Goal: Information Seeking & Learning: Learn about a topic

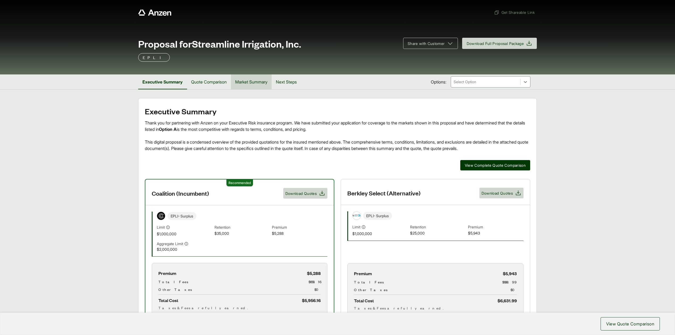
click at [267, 82] on button "Market Summary" at bounding box center [251, 81] width 41 height 15
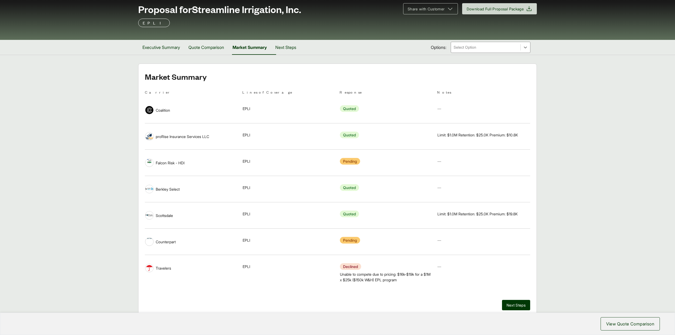
scroll to position [35, 0]
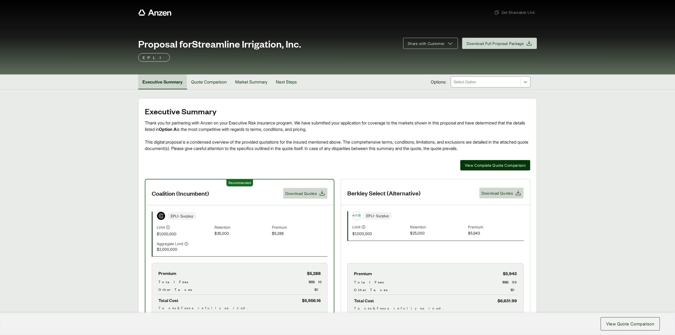
click at [159, 83] on button "Executive Summary" at bounding box center [162, 81] width 49 height 15
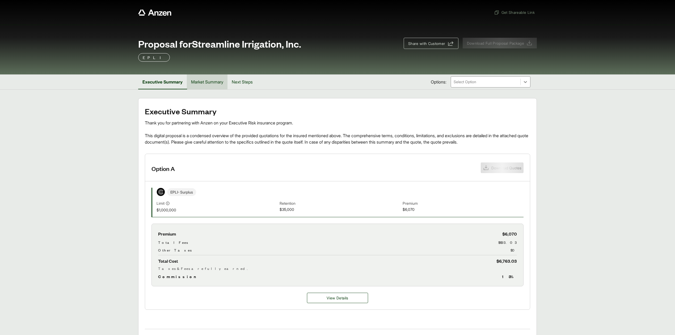
click at [211, 84] on button "Market Summary" at bounding box center [207, 81] width 41 height 15
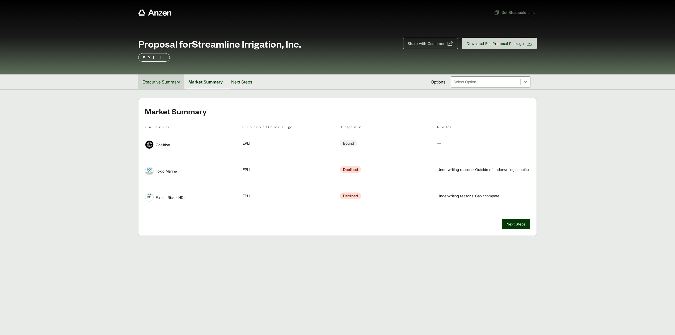
click at [163, 83] on button "Executive Summary" at bounding box center [161, 81] width 46 height 15
